Goal: Information Seeking & Learning: Learn about a topic

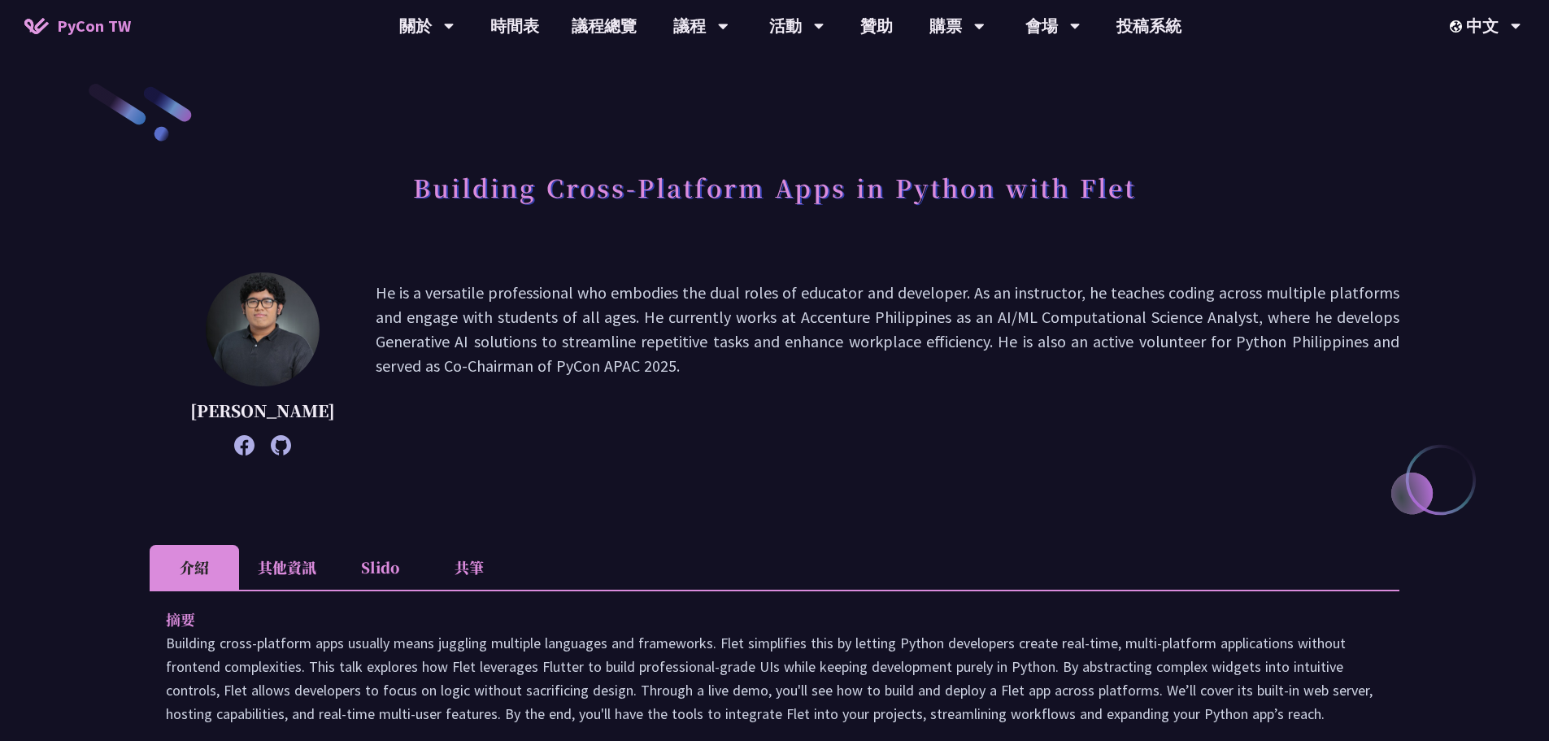
click at [1108, 185] on h1 "Building Cross-Platform Apps in Python with Flet" at bounding box center [774, 187] width 723 height 49
drag, startPoint x: 1114, startPoint y: 181, endPoint x: 851, endPoint y: 340, distance: 307.6
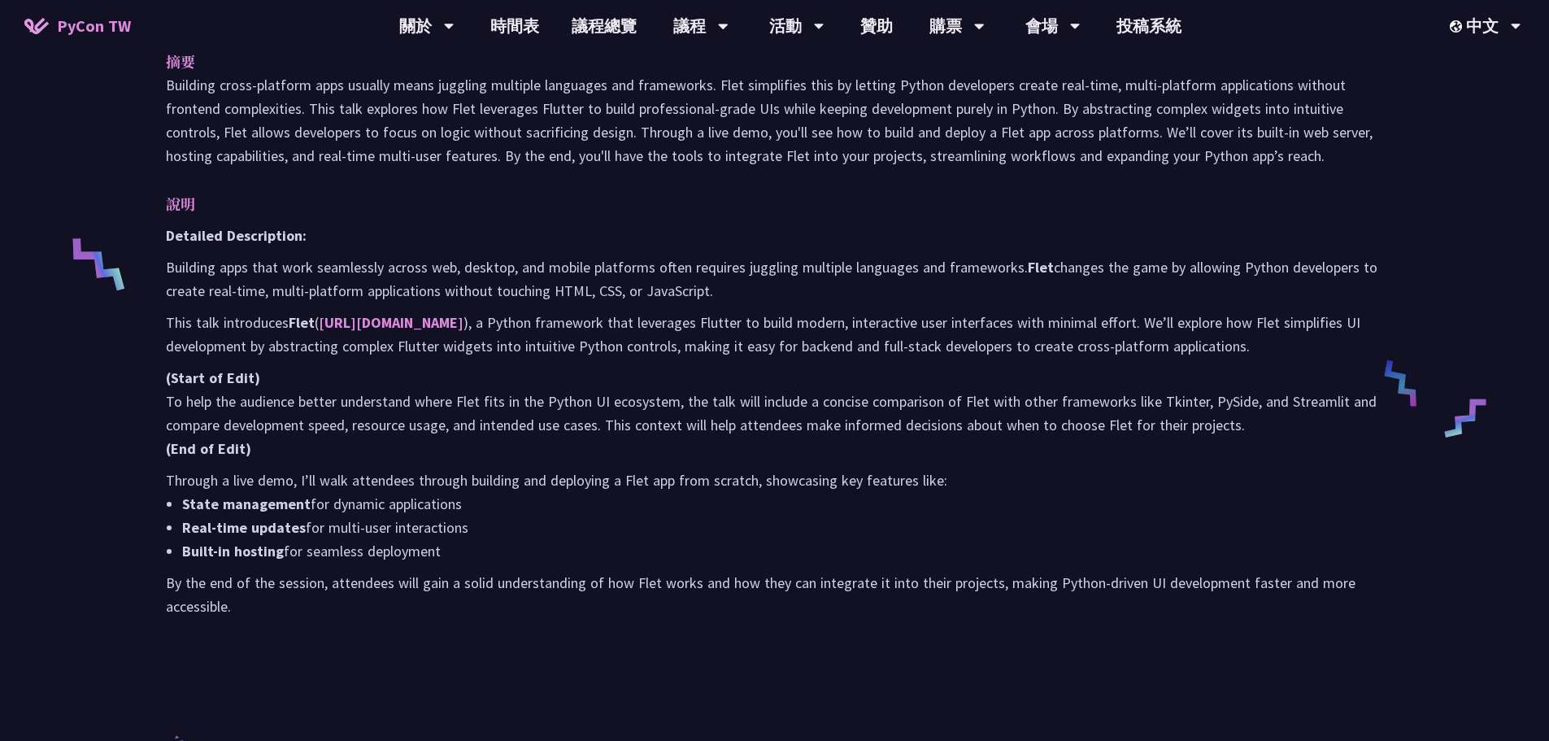
scroll to position [586, 0]
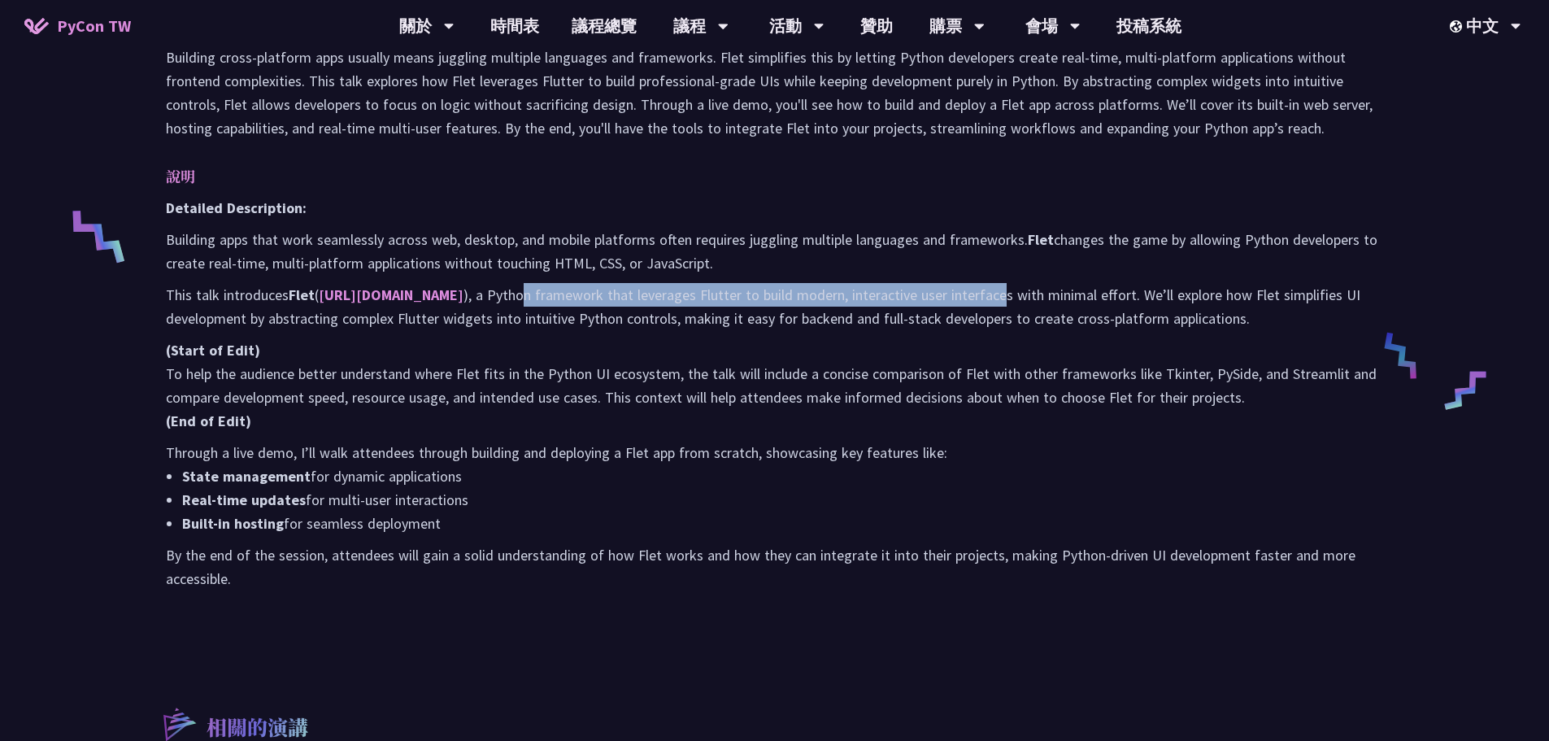
drag, startPoint x: 478, startPoint y: 301, endPoint x: 814, endPoint y: 295, distance: 335.9
click at [953, 299] on p "This talk introduces Flet ( https://flet.dev ), a Python framework that leverag…" at bounding box center [775, 306] width 1218 height 47
click at [690, 292] on p "This talk introduces Flet ( https://flet.dev ), a Python framework that leverag…" at bounding box center [775, 306] width 1218 height 47
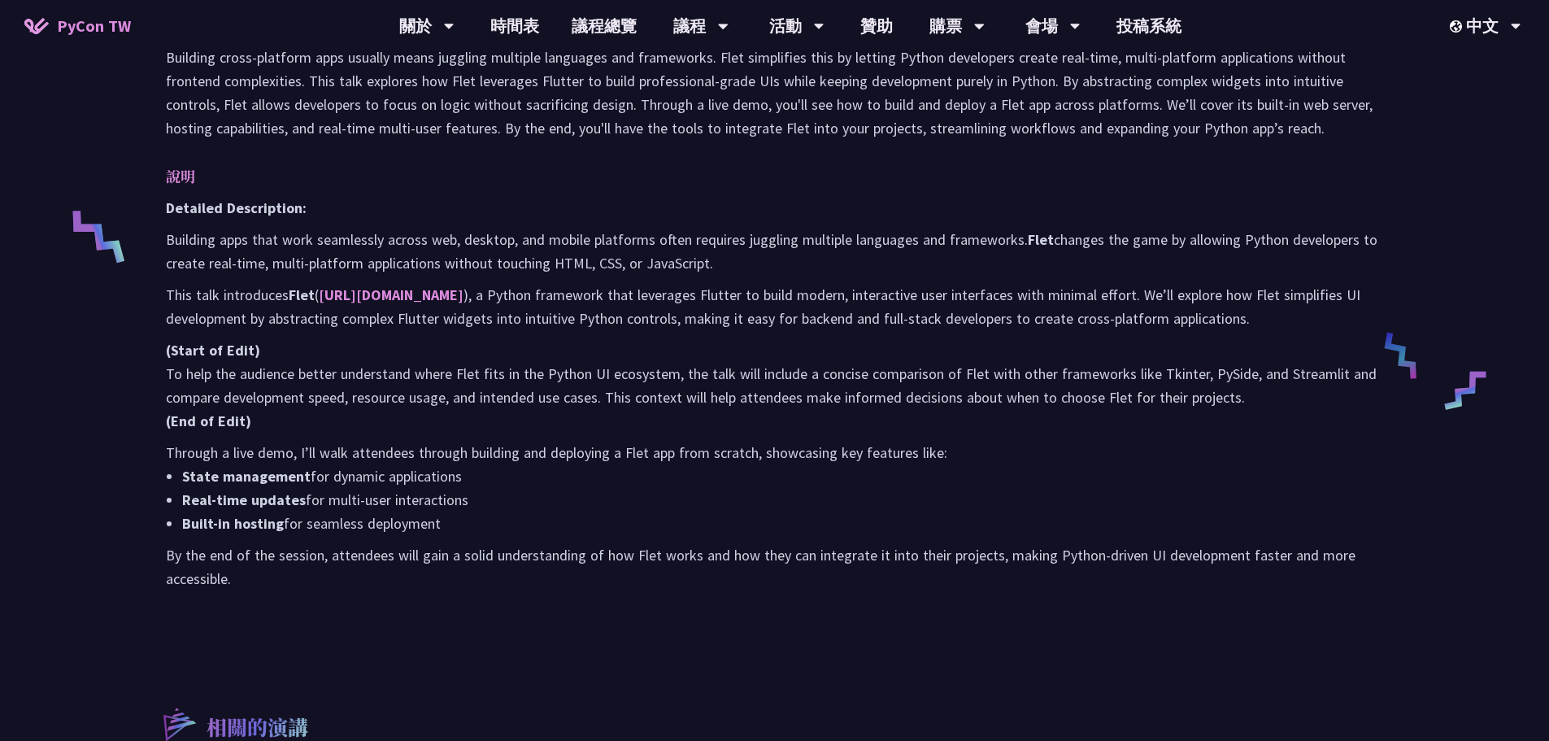
click at [687, 292] on p "This talk introduces Flet ( https://flet.dev ), a Python framework that leverag…" at bounding box center [775, 306] width 1218 height 47
click at [857, 294] on p "This talk introduces Flet ( https://flet.dev ), a Python framework that leverag…" at bounding box center [775, 306] width 1218 height 47
click at [1131, 333] on div "Detailed Description: Building apps that work seamlessly across web, desktop, a…" at bounding box center [775, 393] width 1218 height 394
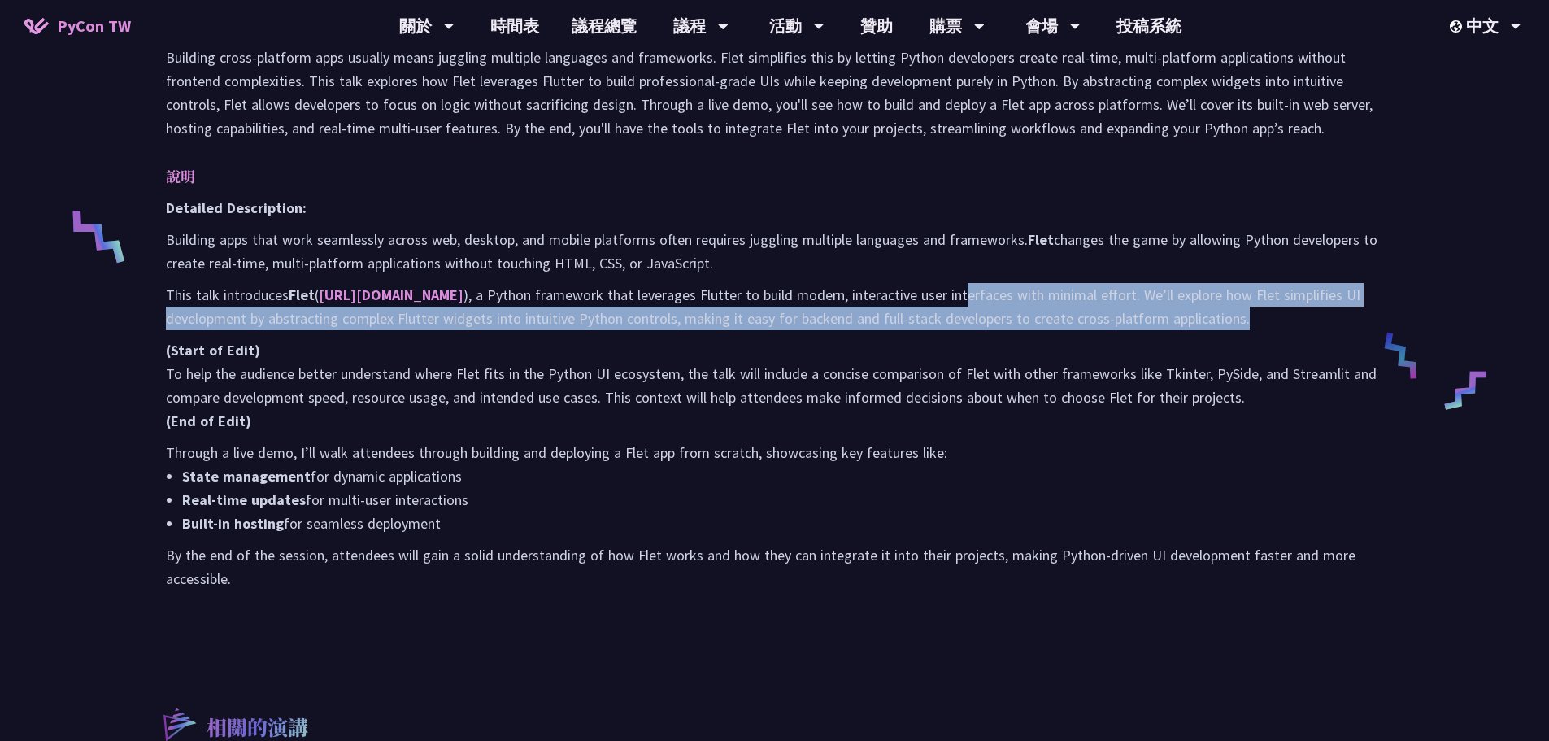
drag, startPoint x: 921, startPoint y: 290, endPoint x: 886, endPoint y: 329, distance: 51.3
click at [845, 326] on p "This talk introduces Flet ( https://flet.dev ), a Python framework that leverag…" at bounding box center [775, 306] width 1218 height 47
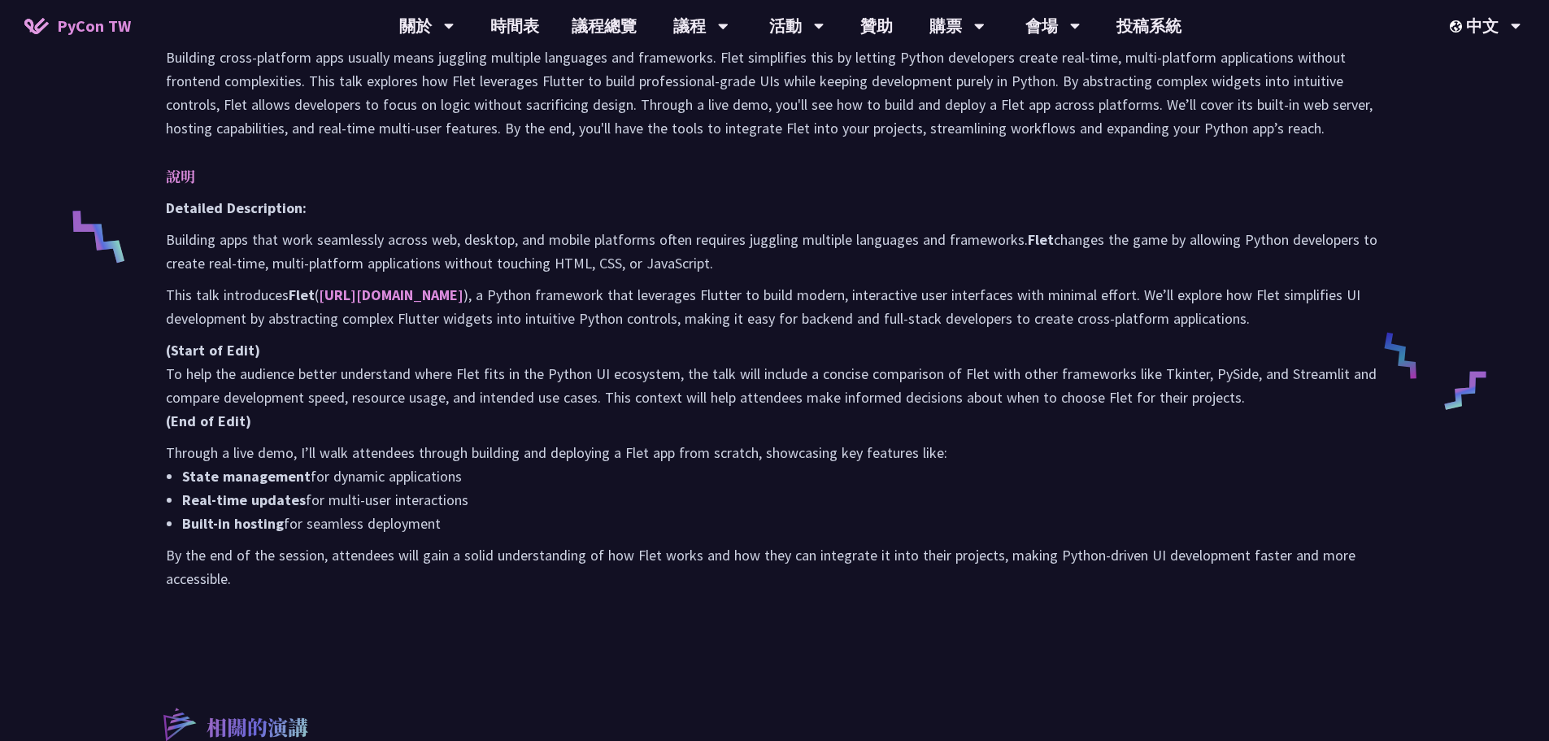
click at [920, 331] on div "Detailed Description: Building apps that work seamlessly across web, desktop, a…" at bounding box center [775, 393] width 1218 height 394
click at [669, 315] on p "This talk introduces Flet ( https://flet.dev ), a Python framework that leverag…" at bounding box center [775, 306] width 1218 height 47
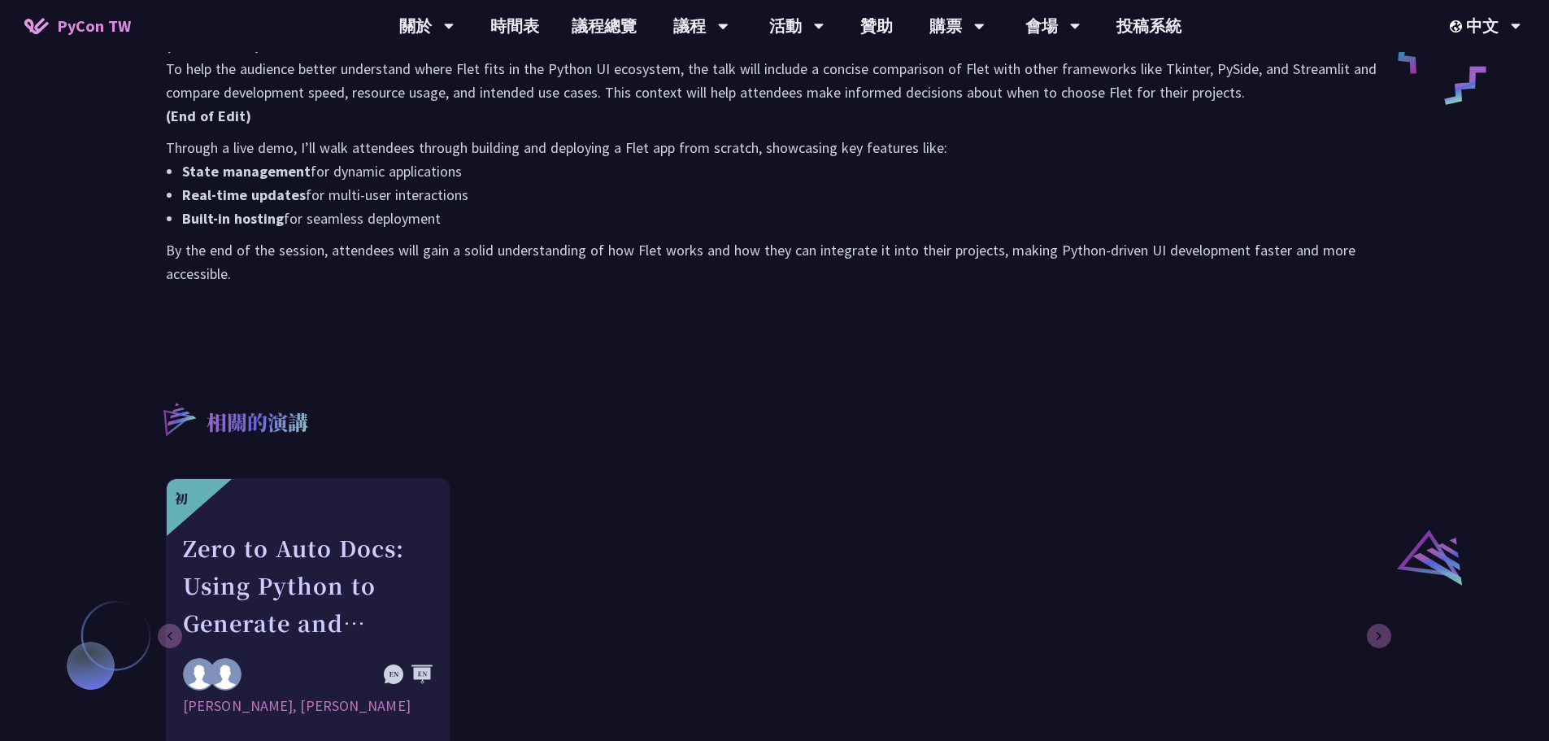
scroll to position [0, 0]
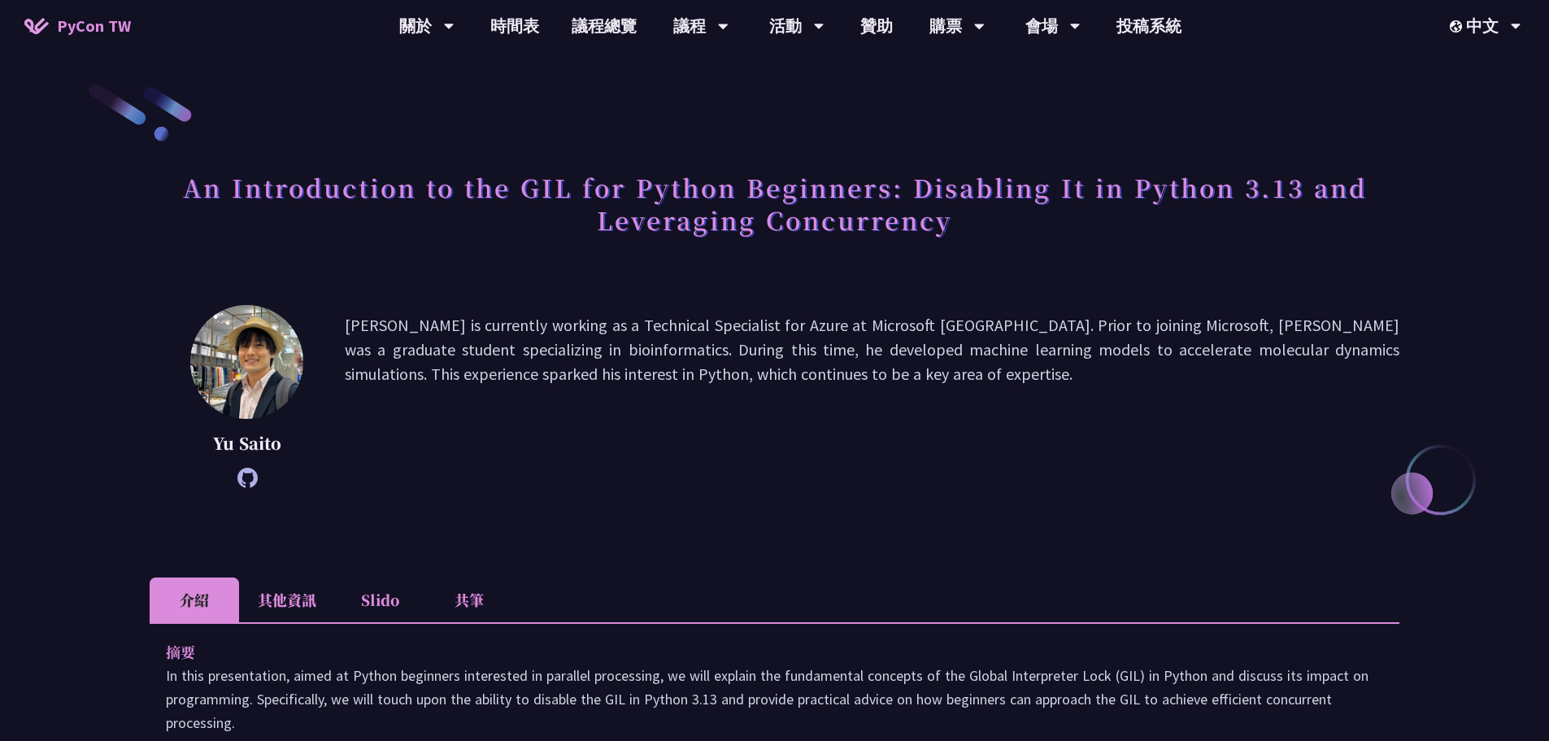
click at [867, 183] on h1 "An Introduction to the GIL for Python Beginners: Disabling It in Python 3.13 an…" at bounding box center [775, 203] width 1250 height 81
click at [866, 183] on h1 "An Introduction to the GIL for Python Beginners: Disabling It in Python 3.13 an…" at bounding box center [775, 203] width 1250 height 81
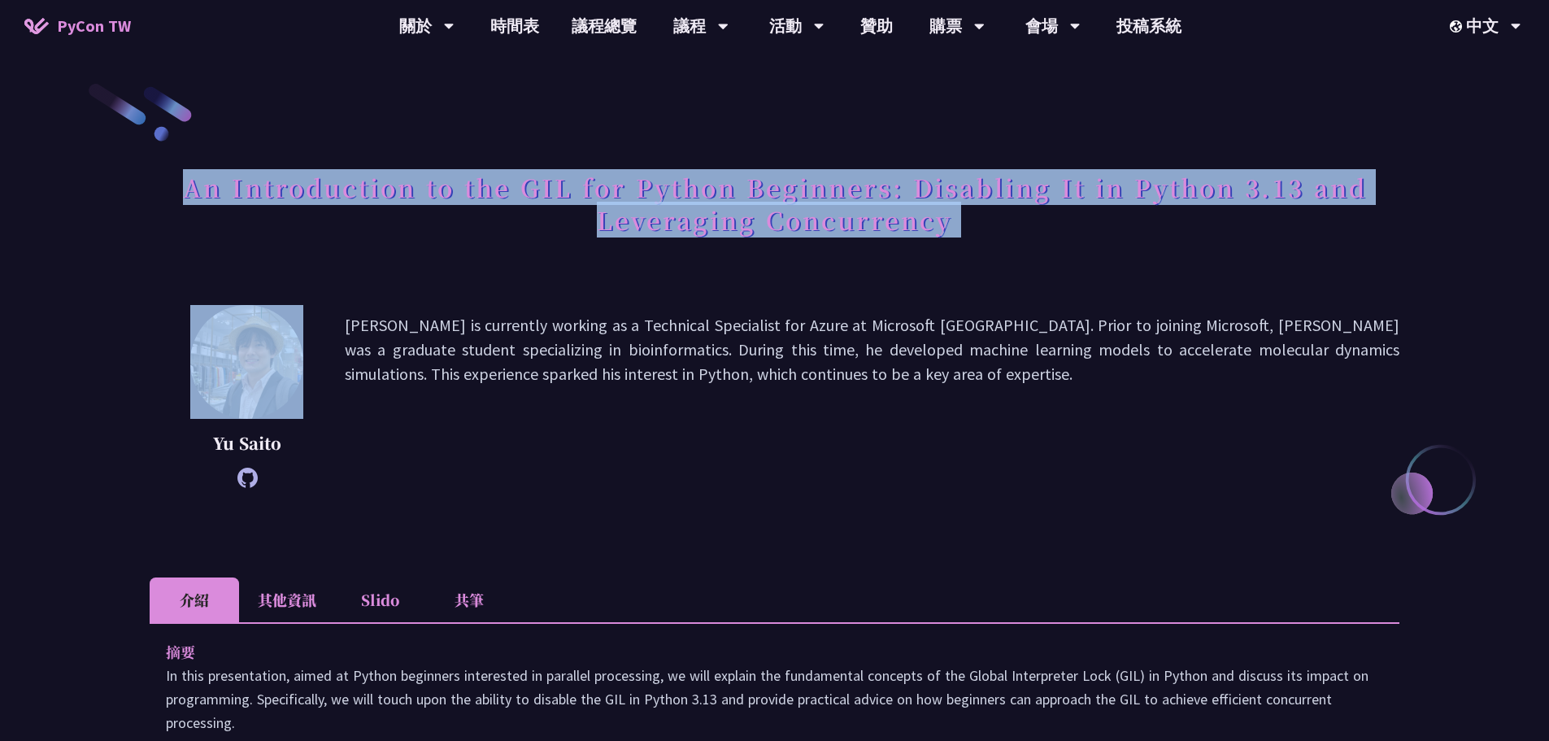
click at [866, 183] on h1 "An Introduction to the GIL for Python Beginners: Disabling It in Python 3.13 an…" at bounding box center [775, 203] width 1250 height 81
click at [508, 199] on h1 "An Introduction to the GIL for Python Beginners: Disabling It in Python 3.13 an…" at bounding box center [775, 203] width 1250 height 81
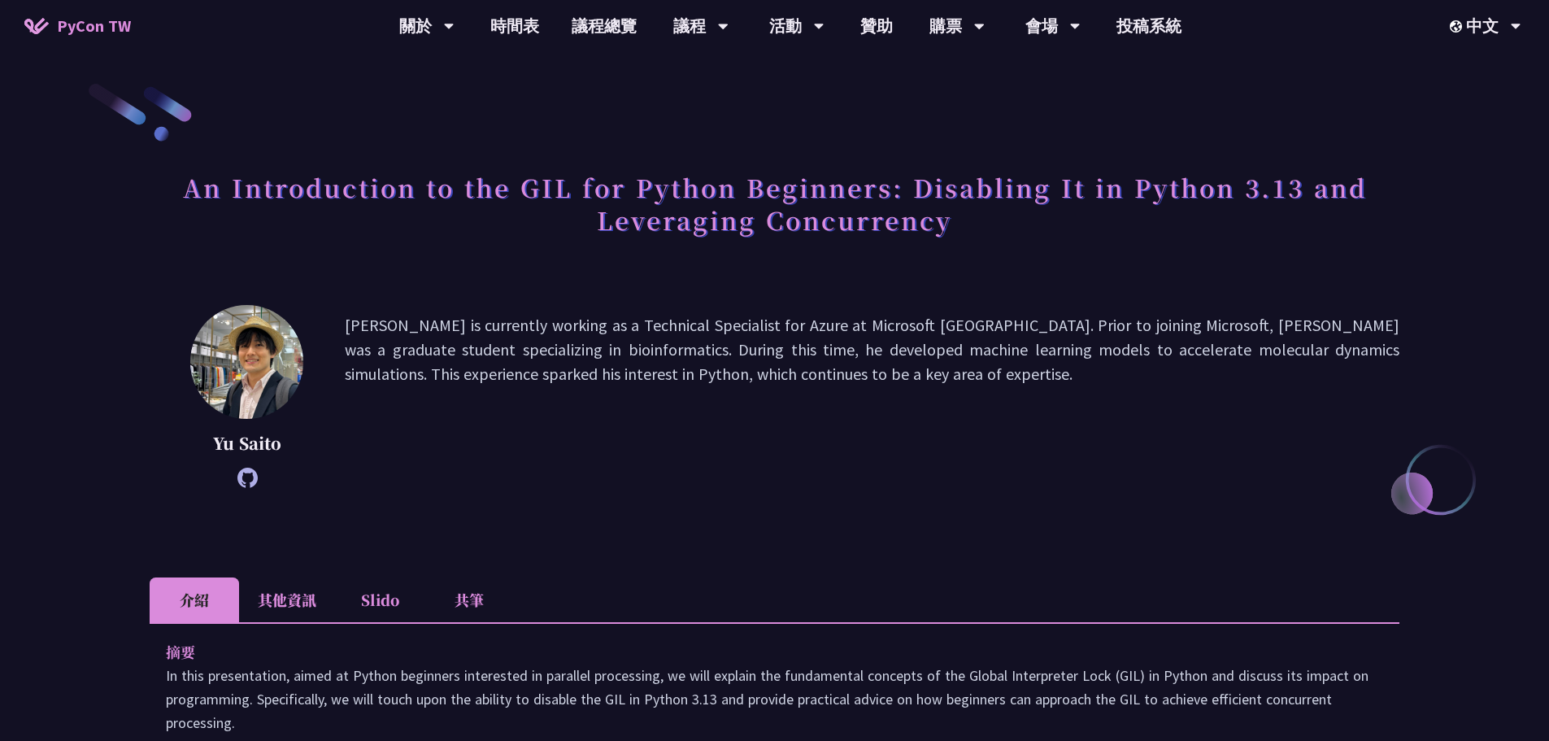
click at [534, 189] on h1 "An Introduction to the GIL for Python Beginners: Disabling It in Python 3.13 an…" at bounding box center [775, 203] width 1250 height 81
click at [739, 197] on h1 "An Introduction to the GIL for Python Beginners: Disabling It in Python 3.13 an…" at bounding box center [775, 203] width 1250 height 81
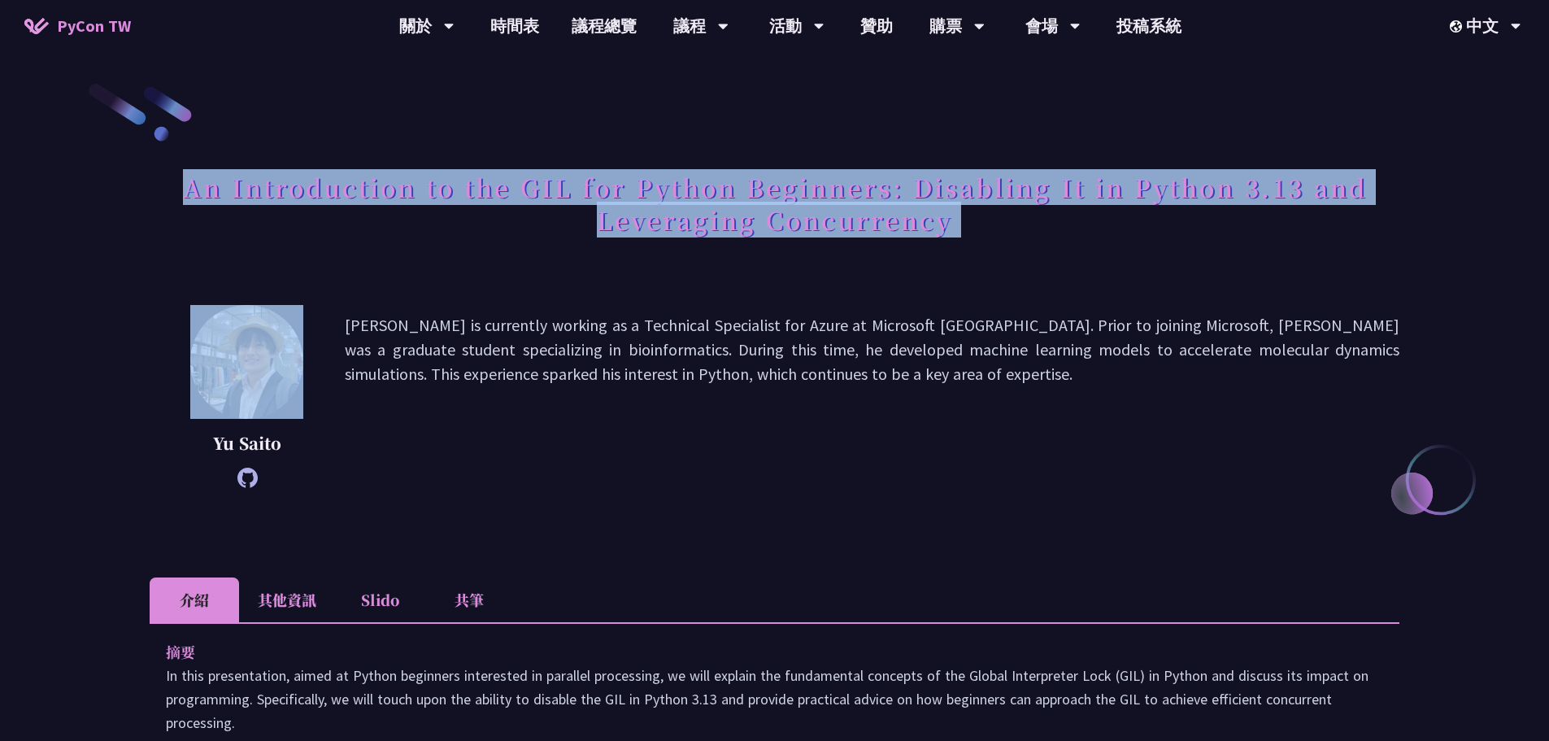
click at [739, 197] on h1 "An Introduction to the GIL for Python Beginners: Disabling It in Python 3.13 an…" at bounding box center [775, 203] width 1250 height 81
click at [792, 256] on div "An Introduction to the GIL for Python Beginners: Disabling It in Python 3.13 an…" at bounding box center [775, 222] width 1250 height 118
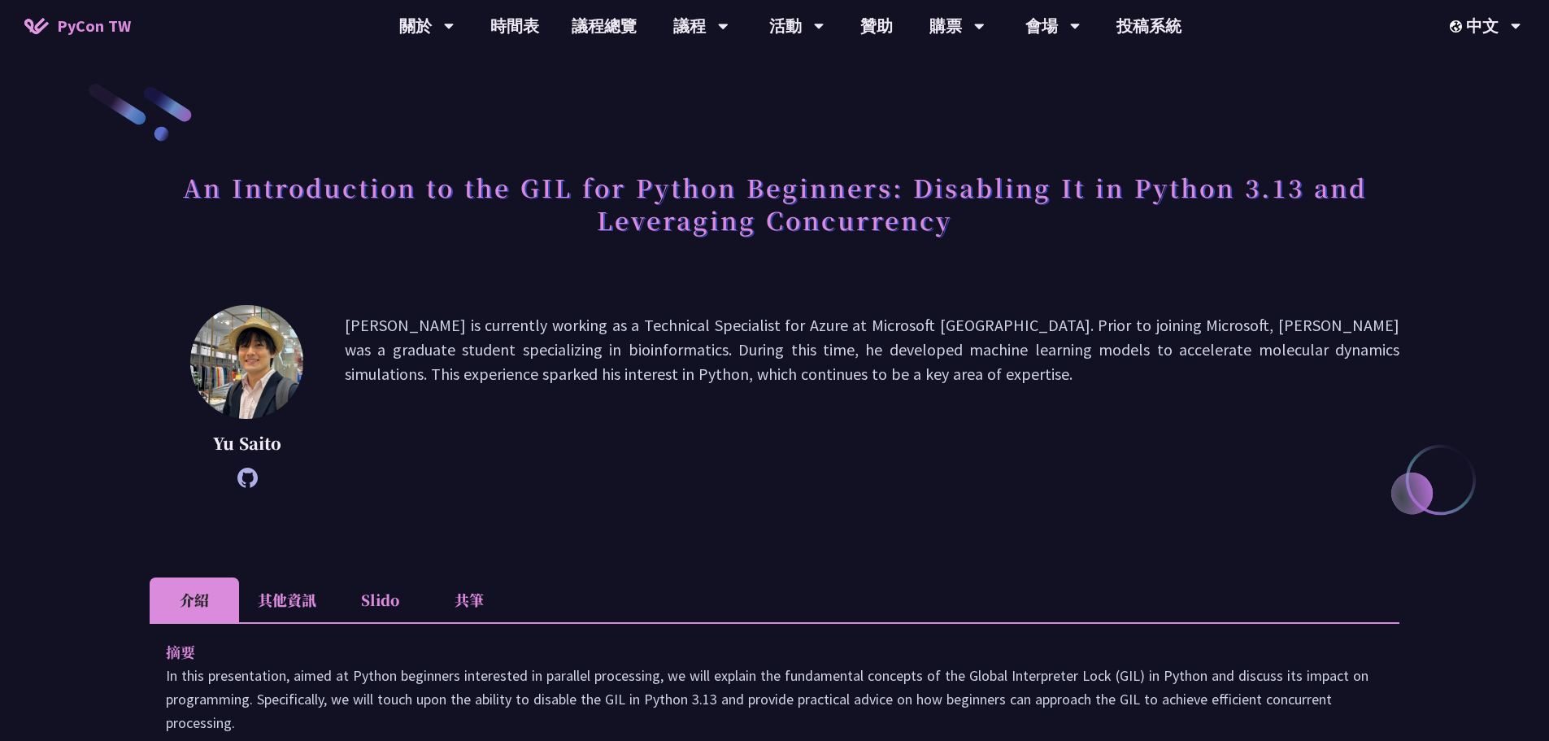
click at [658, 217] on h1 "An Introduction to the GIL for Python Beginners: Disabling It in Python 3.13 an…" at bounding box center [775, 203] width 1250 height 81
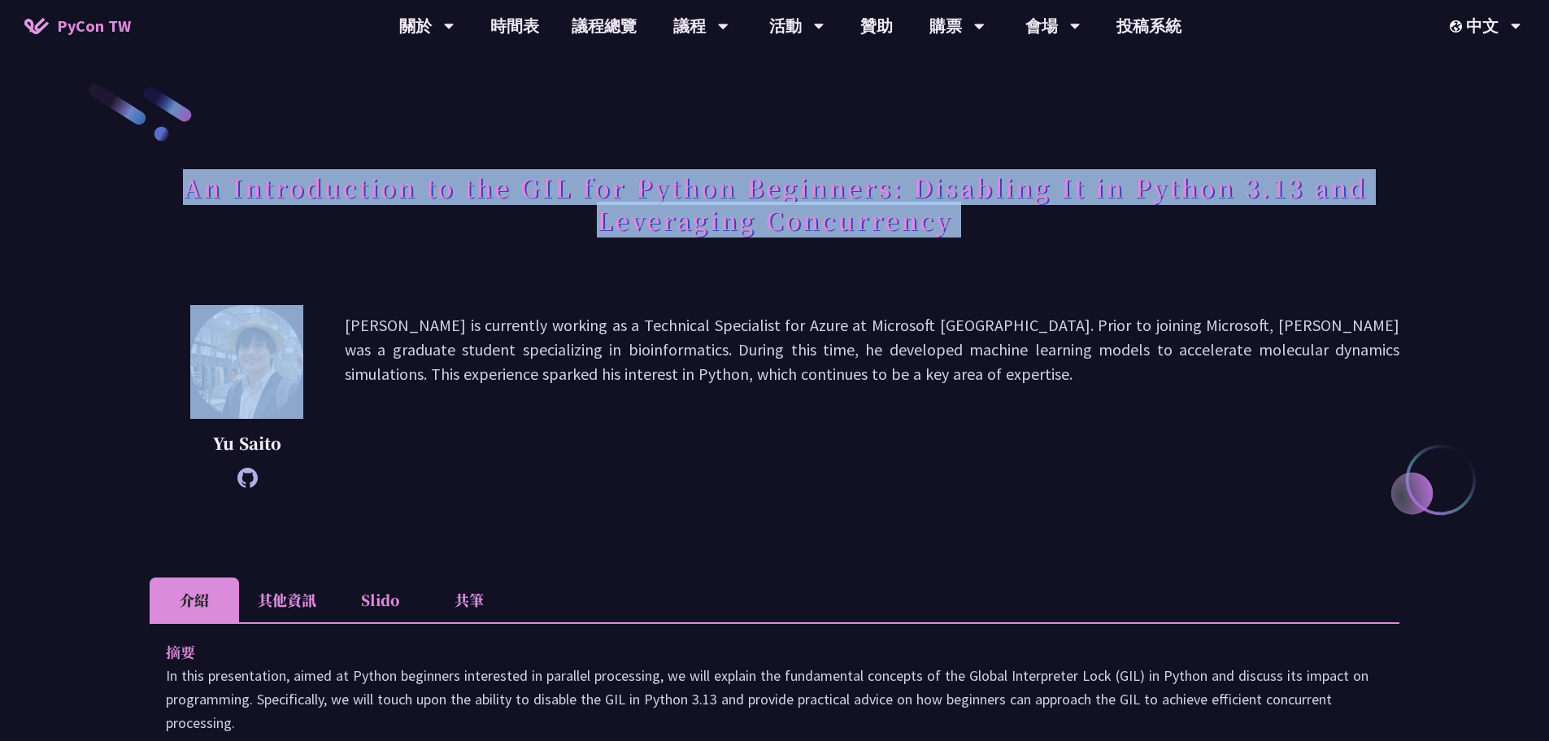
click at [658, 217] on h1 "An Introduction to the GIL for Python Beginners: Disabling It in Python 3.13 an…" at bounding box center [775, 203] width 1250 height 81
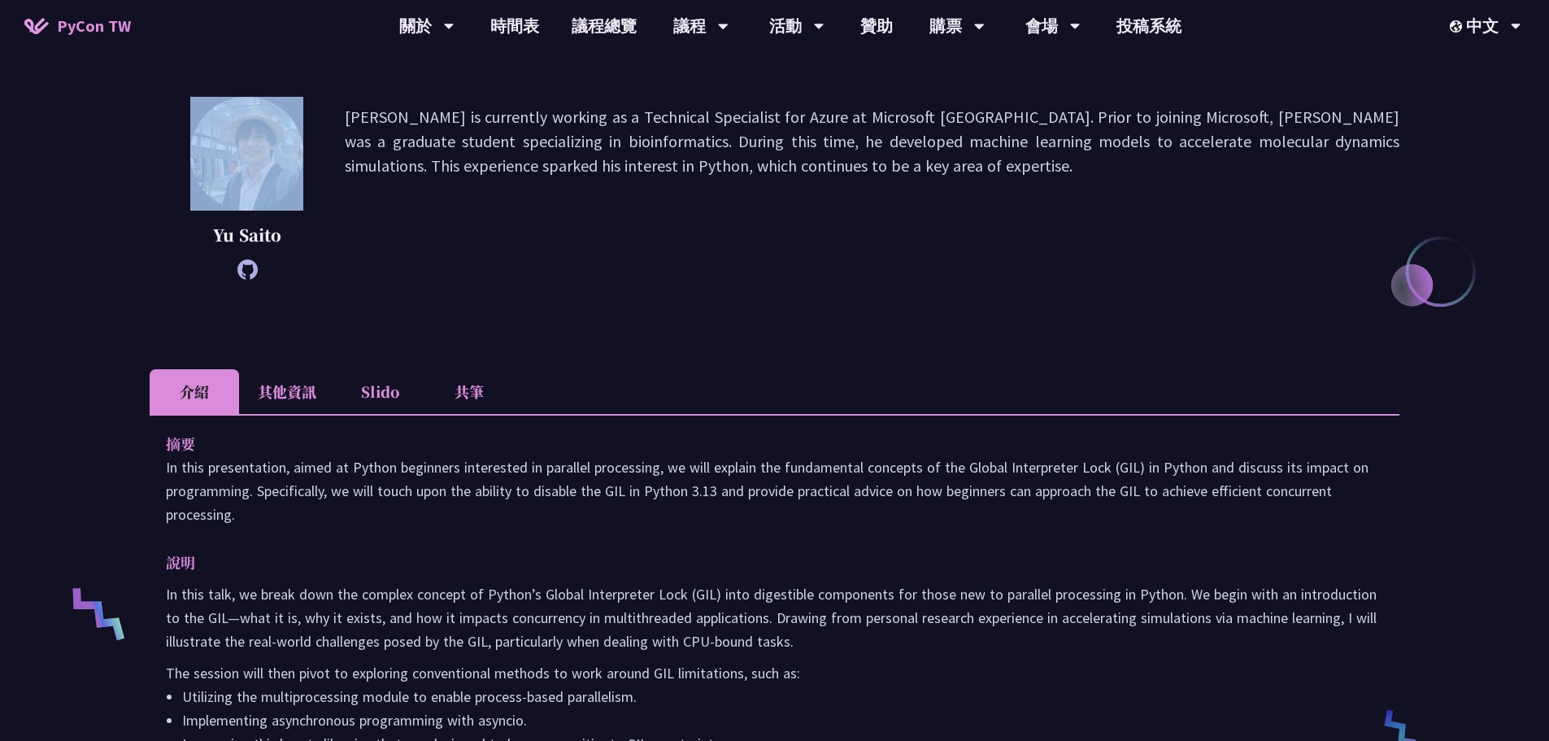
scroll to position [451, 0]
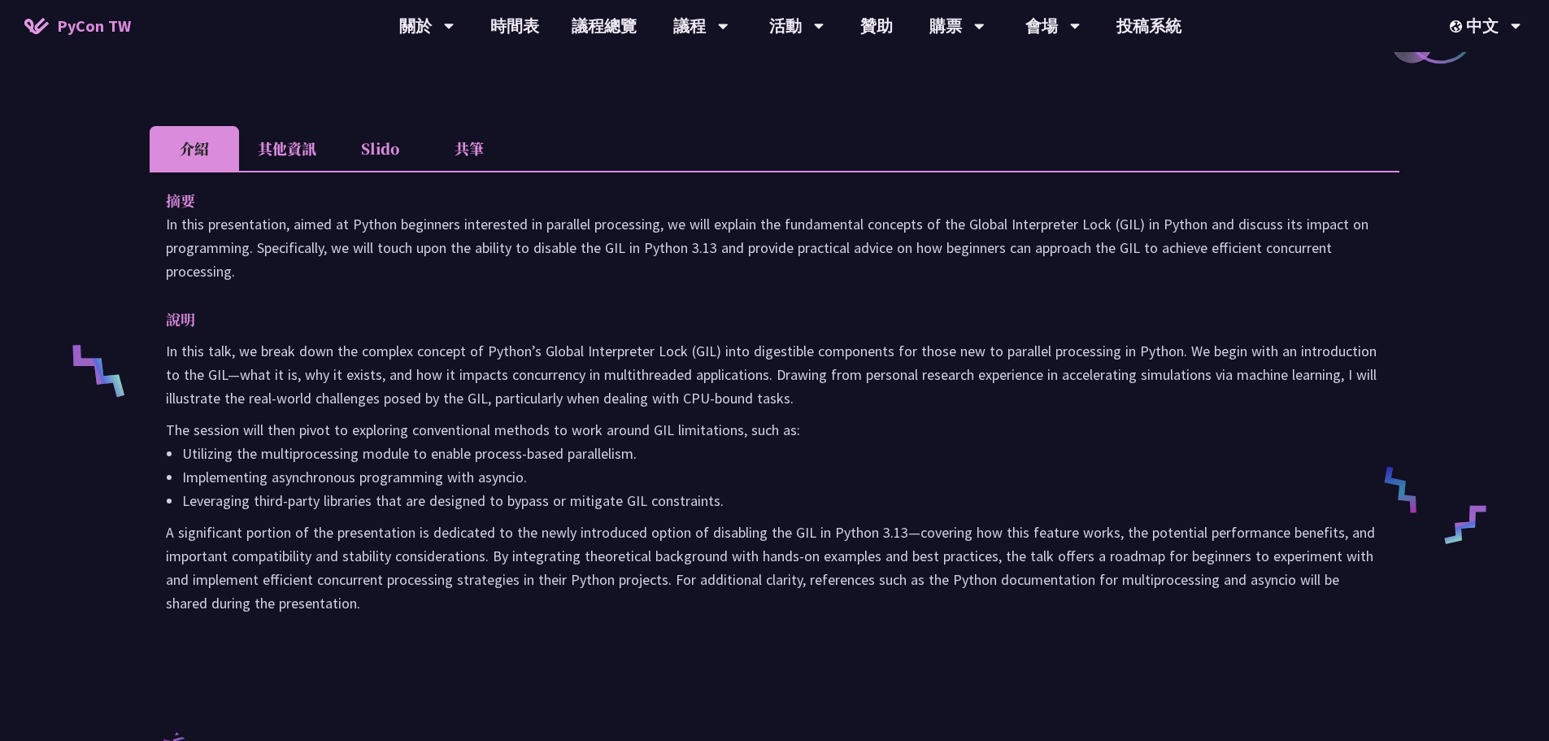
click at [859, 218] on p "In this presentation, aimed at Python beginners interested in parallel processi…" at bounding box center [775, 247] width 1218 height 71
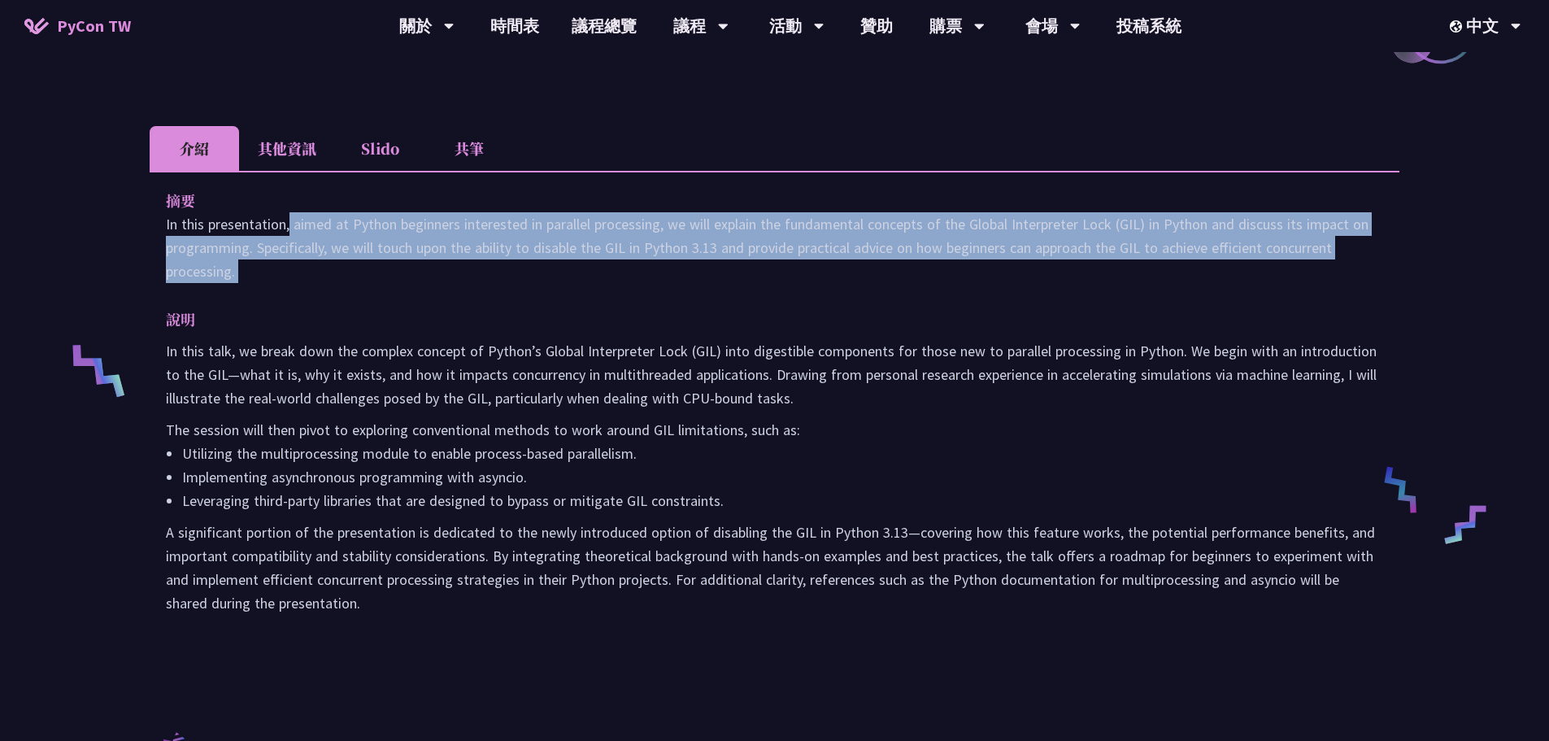
click at [859, 218] on p "In this presentation, aimed at Python beginners interested in parallel processi…" at bounding box center [775, 247] width 1218 height 71
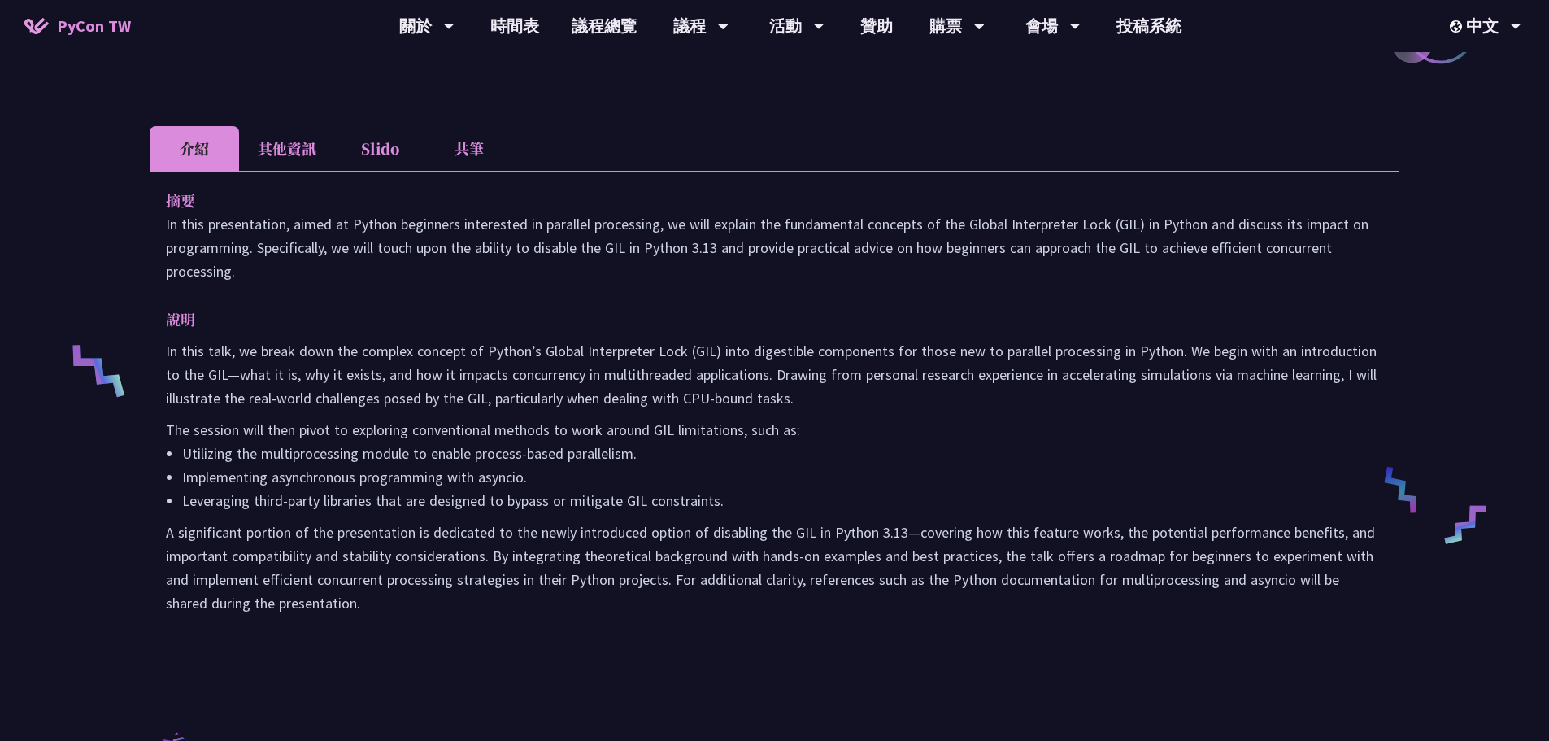
click at [839, 358] on p "In this talk, we break down the complex concept of Python’s Global Interpreter …" at bounding box center [775, 374] width 1218 height 71
click at [399, 427] on p "The session will then pivot to exploring conventional methods to work around GI…" at bounding box center [775, 430] width 1218 height 24
click at [463, 361] on p "In this talk, we break down the complex concept of Python’s Global Interpreter …" at bounding box center [775, 374] width 1218 height 71
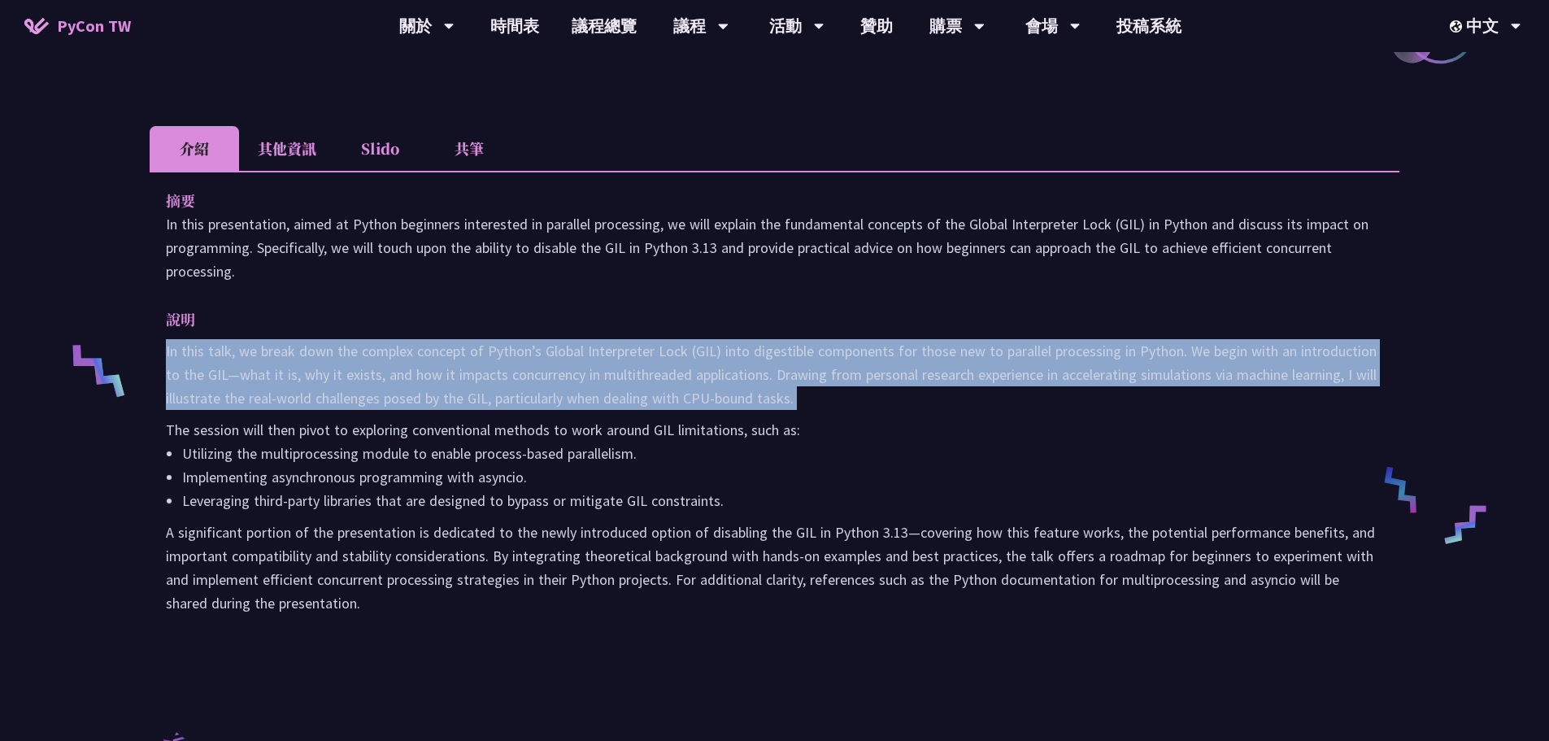
click at [463, 361] on p "In this talk, we break down the complex concept of Python’s Global Interpreter …" at bounding box center [775, 374] width 1218 height 71
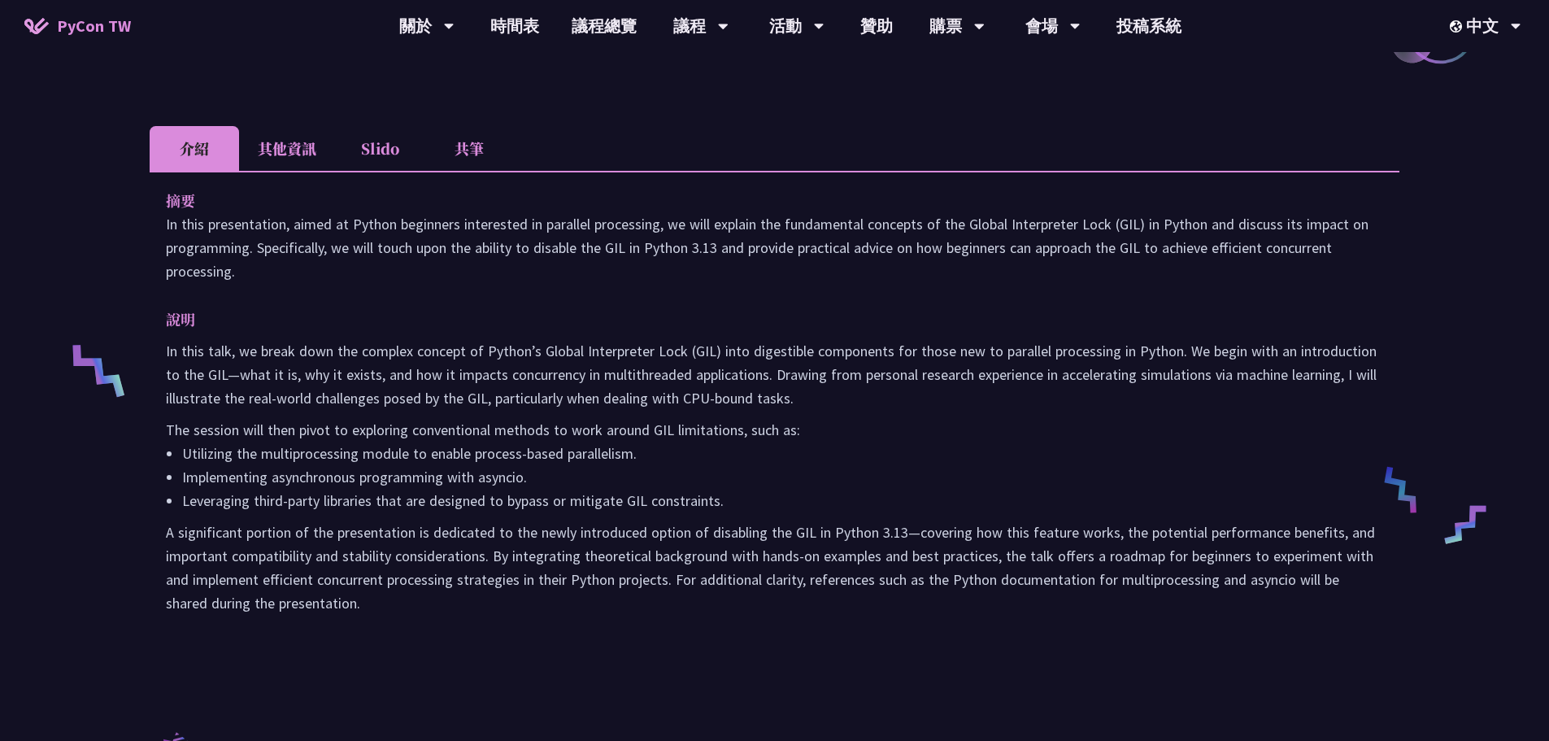
drag, startPoint x: 391, startPoint y: 444, endPoint x: 359, endPoint y: 449, distance: 32.9
click at [391, 445] on li "Utilizing the multiprocessing module to enable process-based parallelism." at bounding box center [782, 454] width 1201 height 24
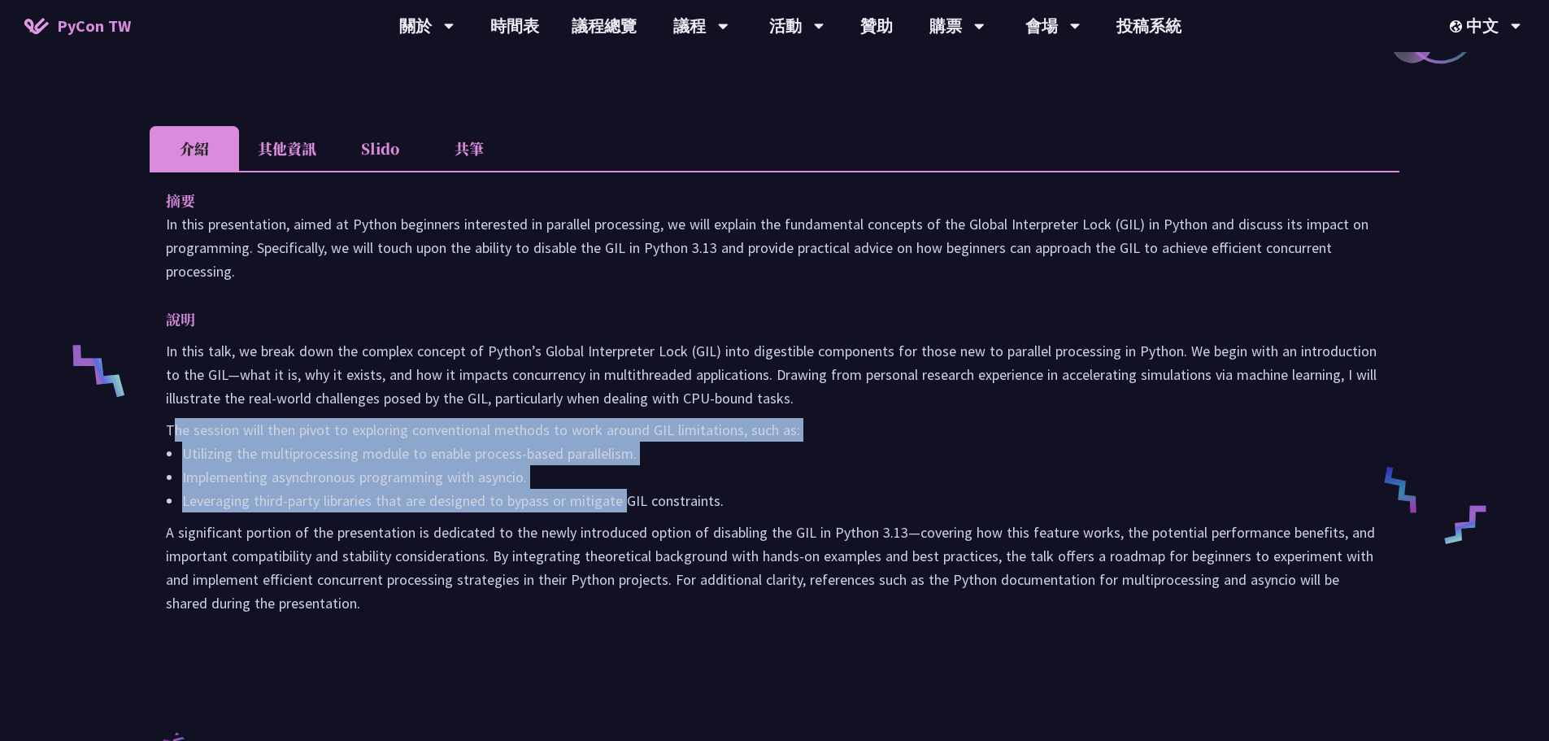
drag, startPoint x: 173, startPoint y: 429, endPoint x: 622, endPoint y: 494, distance: 453.5
click at [623, 495] on div "In this talk, we break down the complex concept of Python’s Global Interpreter …" at bounding box center [775, 477] width 1218 height 276
drag, startPoint x: 765, startPoint y: 493, endPoint x: 230, endPoint y: 427, distance: 539.2
click at [167, 427] on div "In this talk, we break down the complex concept of Python’s Global Interpreter …" at bounding box center [775, 477] width 1218 height 276
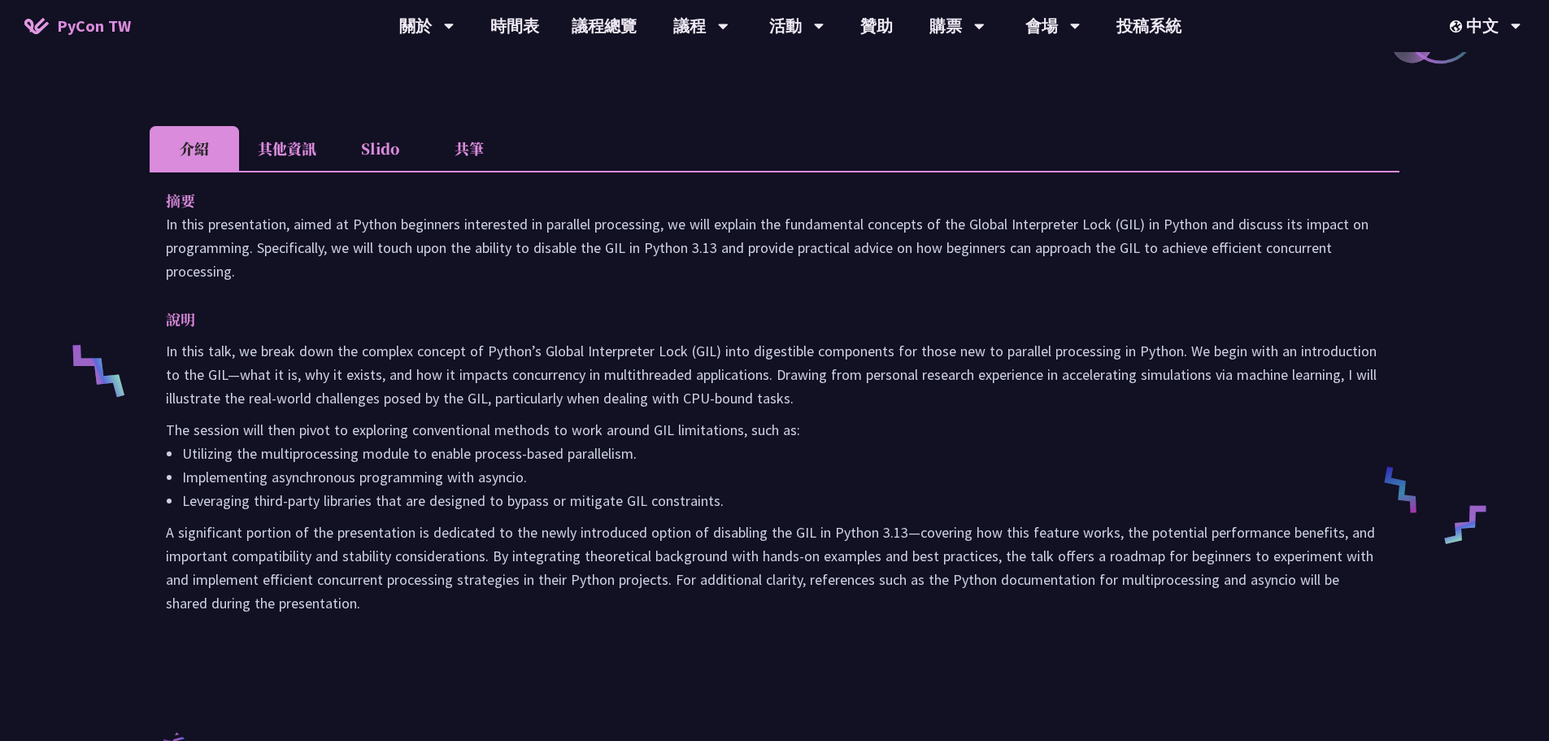
click at [403, 554] on p "A significant portion of the presentation is dedicated to the newly introduced …" at bounding box center [775, 568] width 1218 height 94
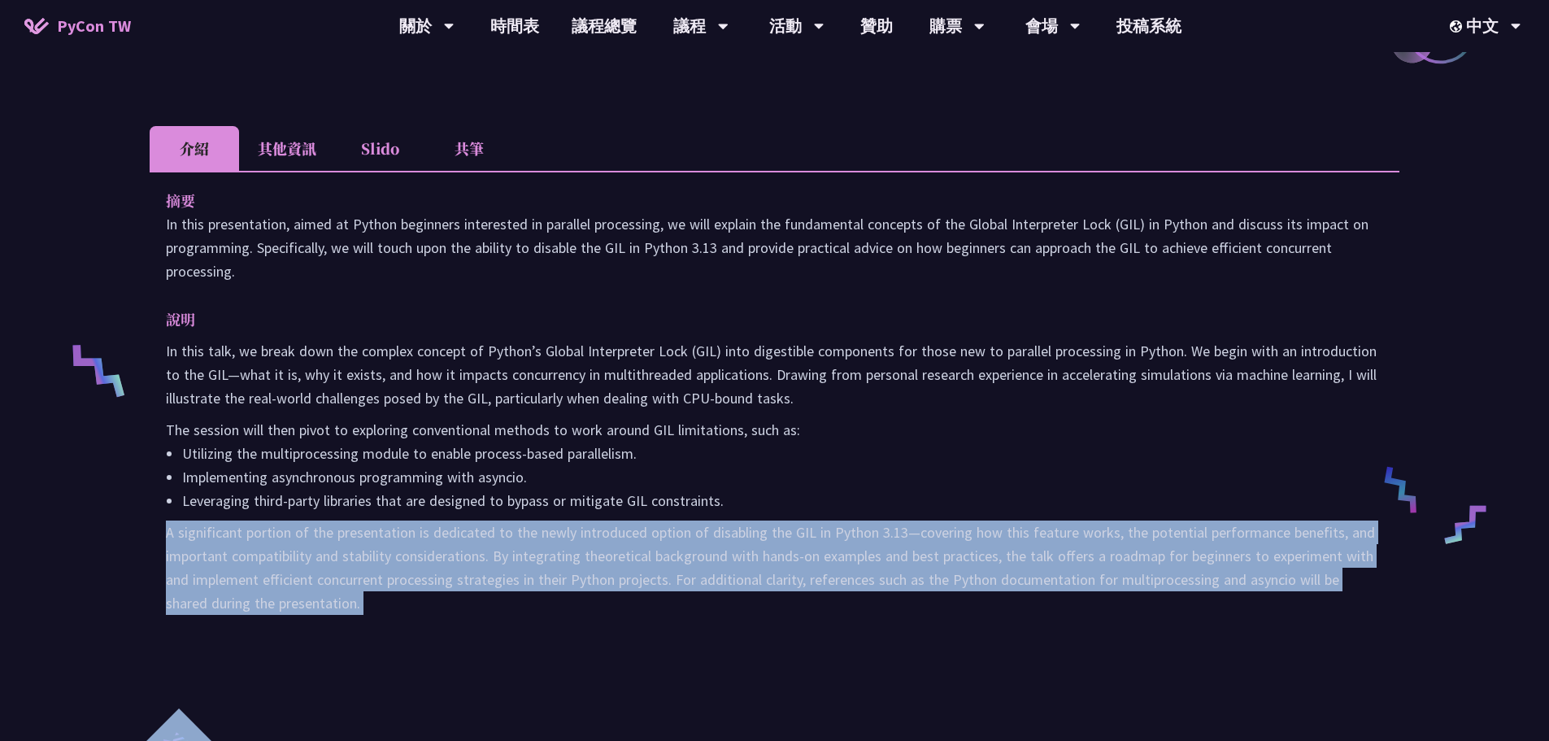
click at [403, 554] on p "A significant portion of the presentation is dedicated to the newly introduced …" at bounding box center [775, 568] width 1218 height 94
click at [882, 584] on p "A significant portion of the presentation is dedicated to the newly introduced …" at bounding box center [775, 568] width 1218 height 94
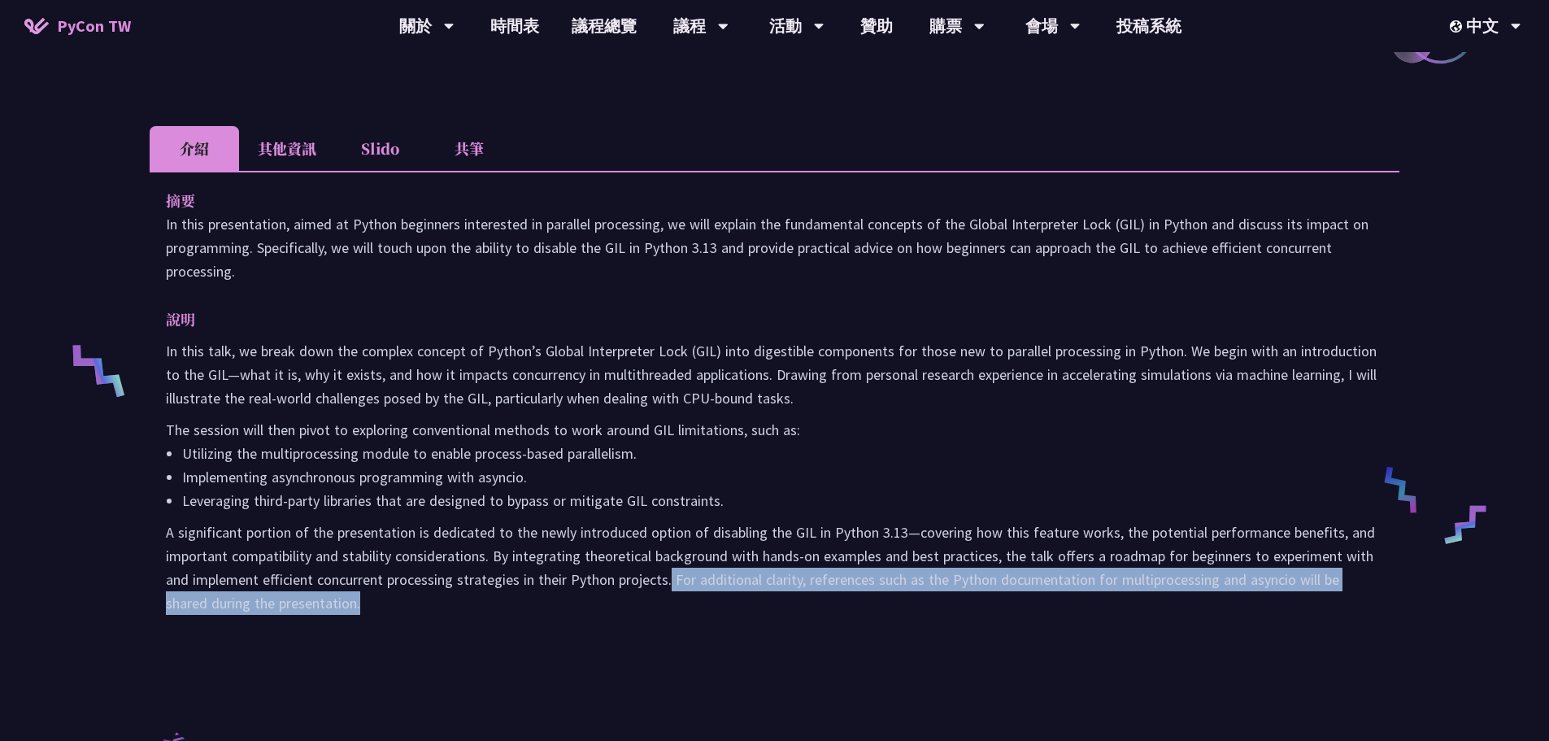
drag, startPoint x: 668, startPoint y: 582, endPoint x: 712, endPoint y: 644, distance: 76.5
click at [713, 650] on div "摘要 In this presentation, aimed at Python beginners interested in parallel proce…" at bounding box center [775, 413] width 1250 height 485
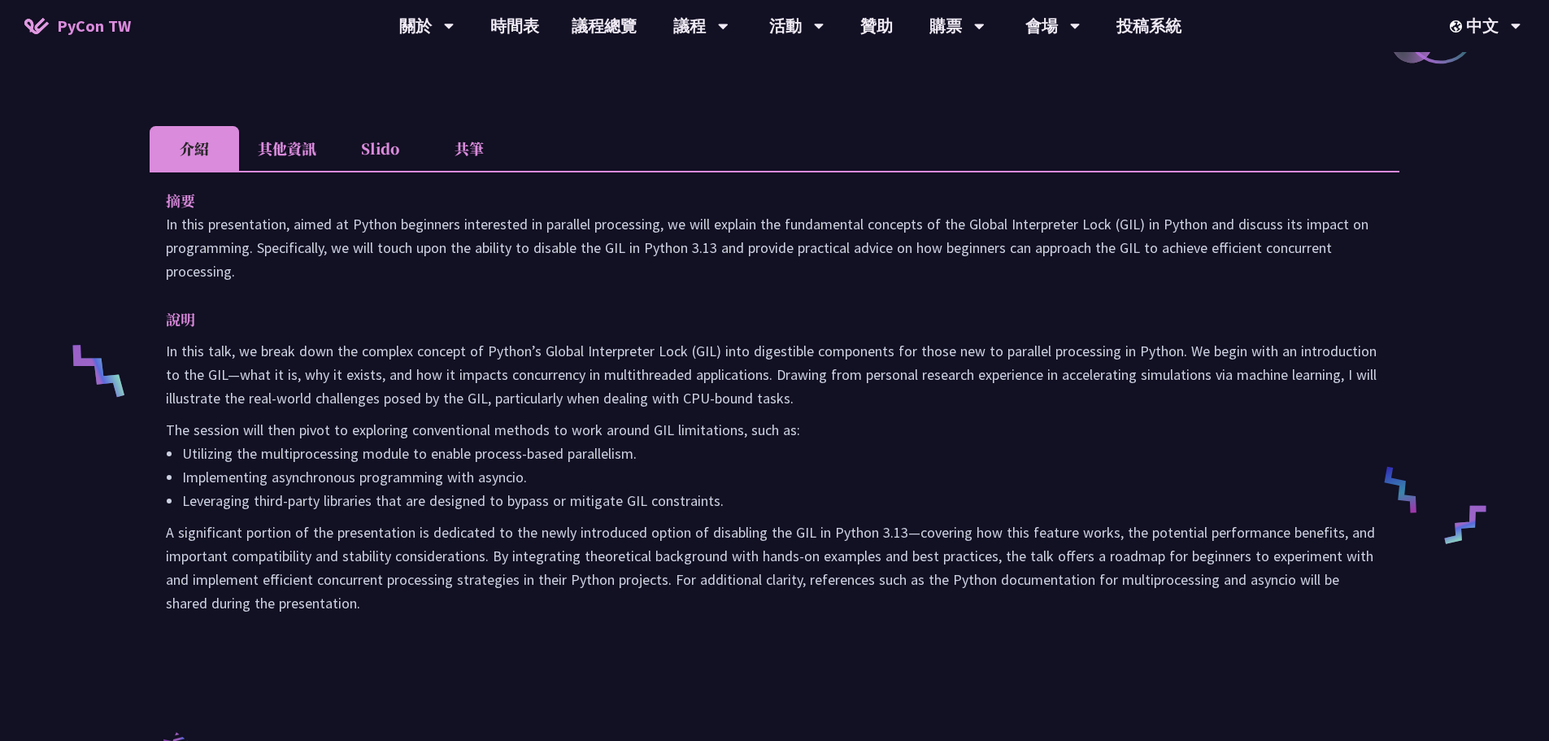
click at [1218, 348] on p "In this talk, we break down the complex concept of Python’s Global Interpreter …" at bounding box center [775, 374] width 1218 height 71
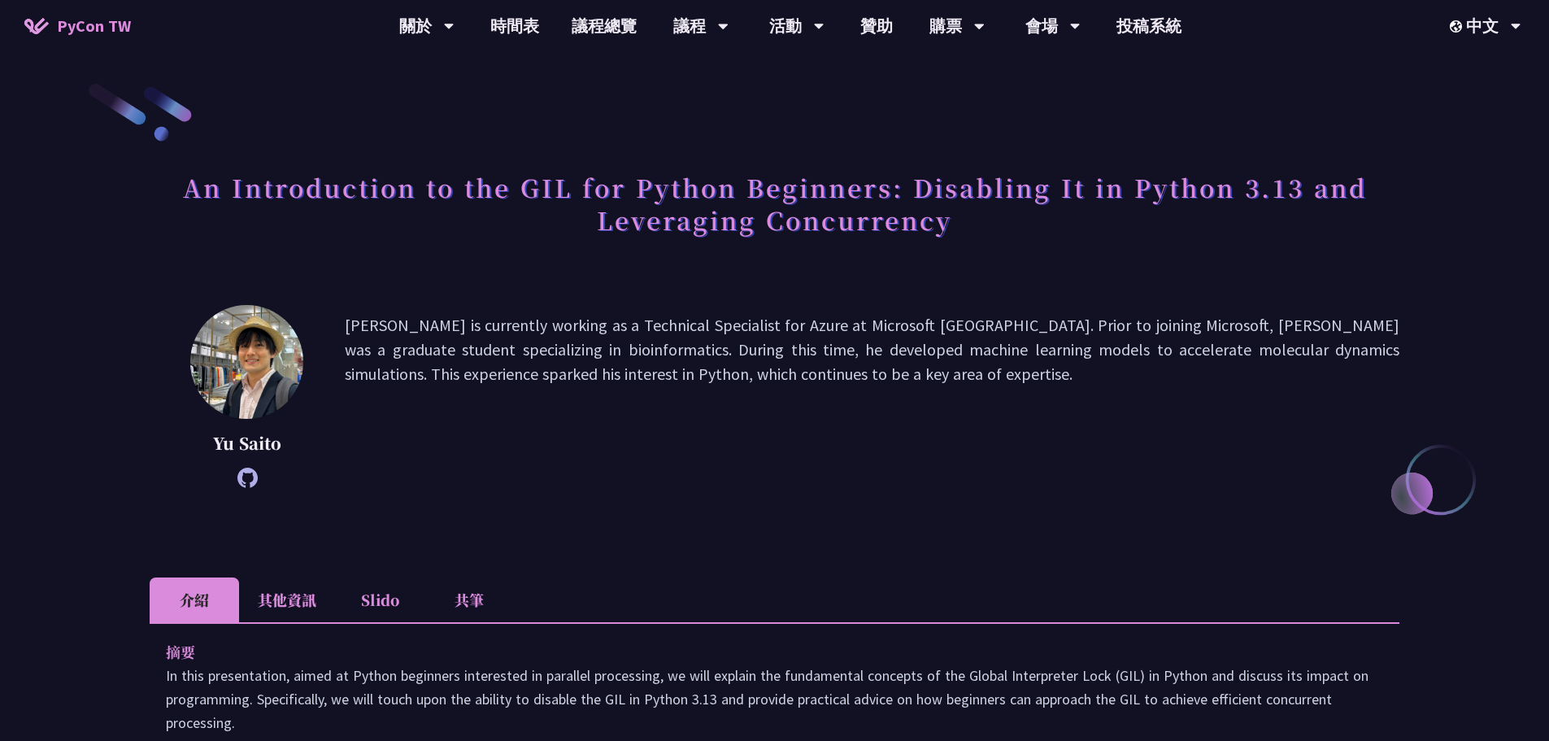
click at [267, 450] on p "Yu Saito" at bounding box center [247, 443] width 114 height 24
copy p "Saito"
click at [251, 473] on icon at bounding box center [247, 478] width 20 height 20
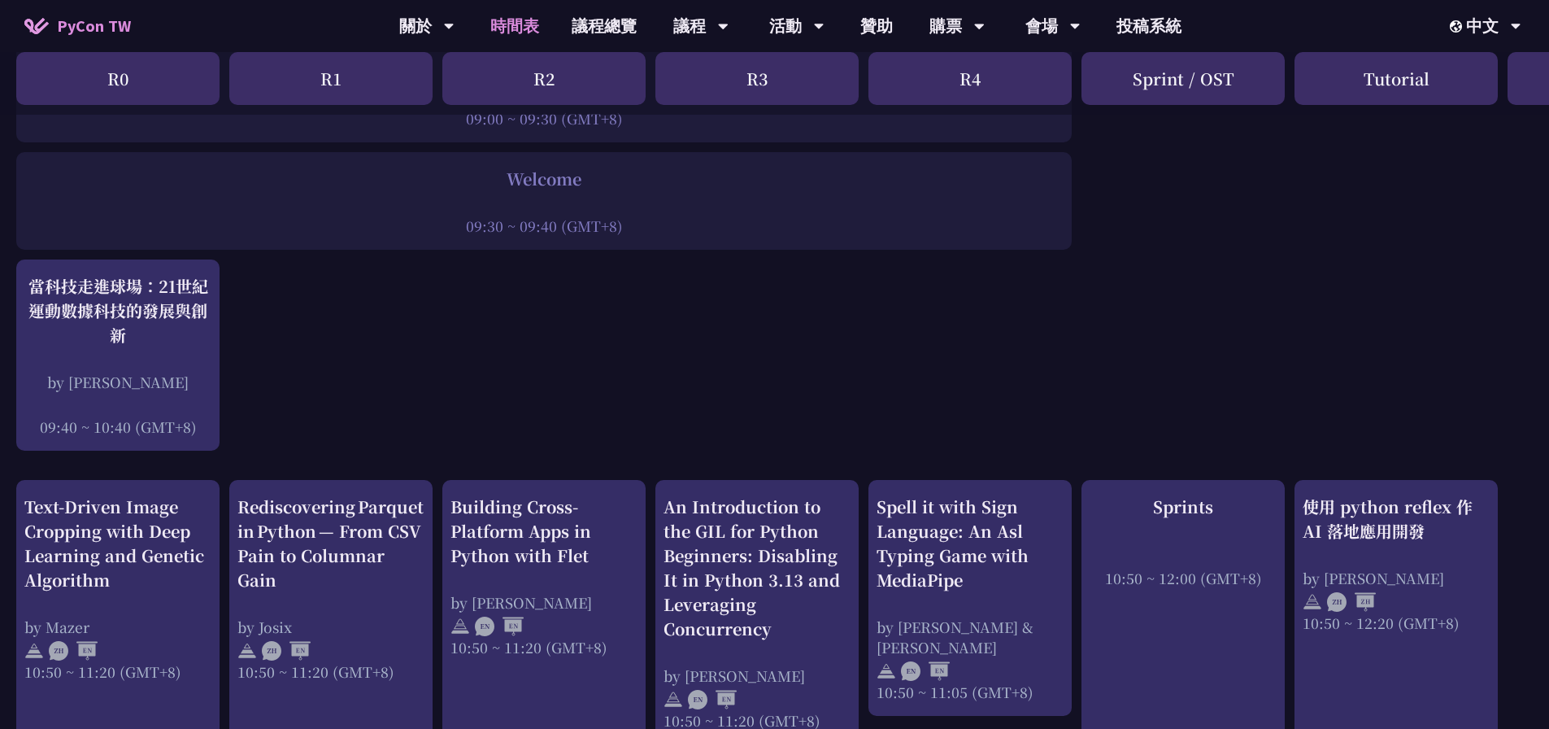
scroll to position [525, 0]
